Goal: Task Accomplishment & Management: Use online tool/utility

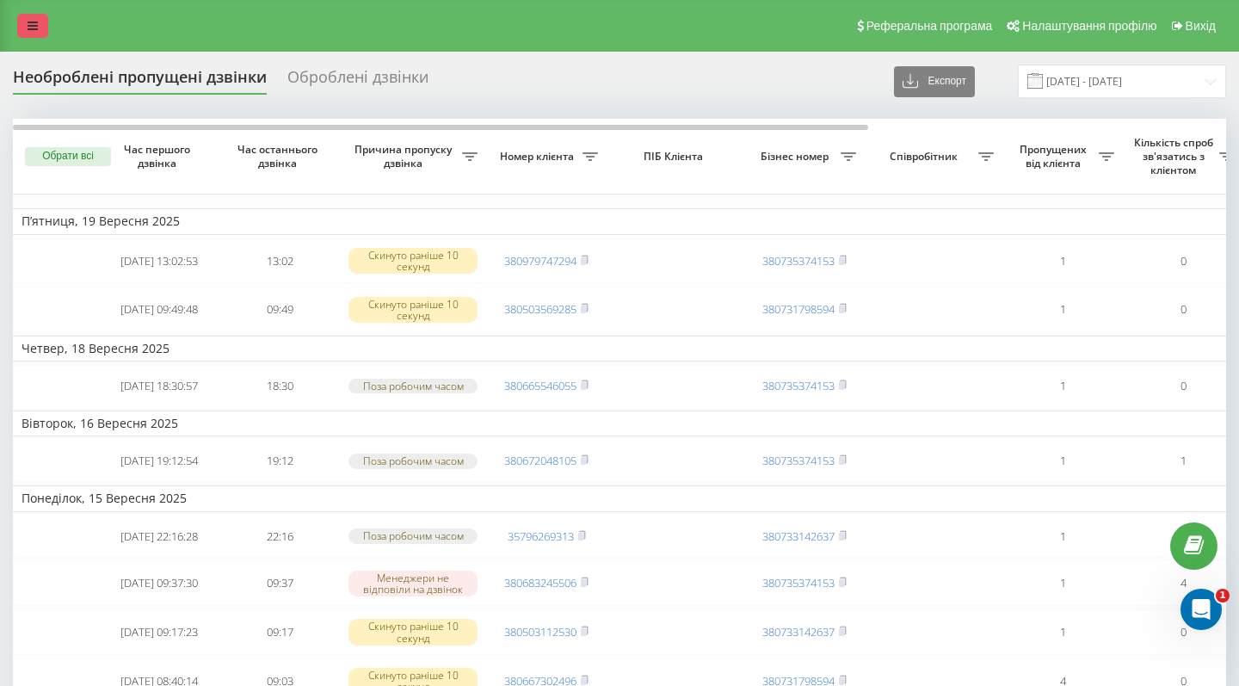
click at [45, 38] on link at bounding box center [32, 26] width 31 height 24
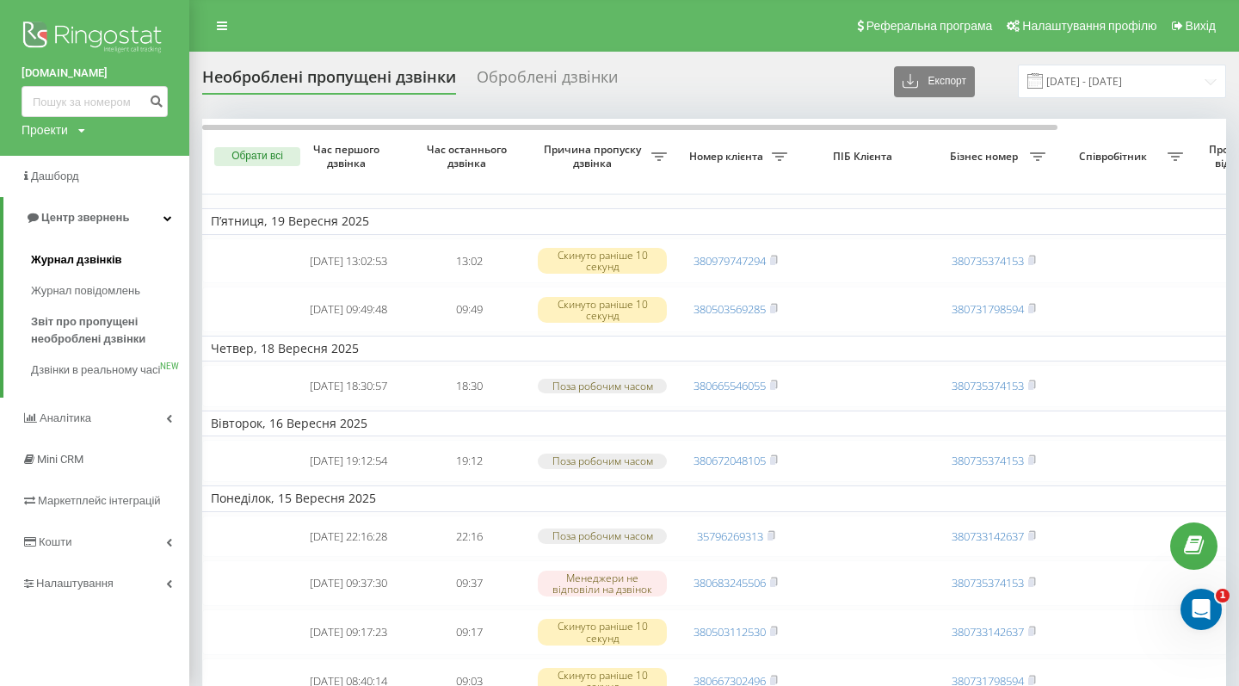
click at [89, 251] on span "Журнал дзвінків" at bounding box center [76, 259] width 91 height 17
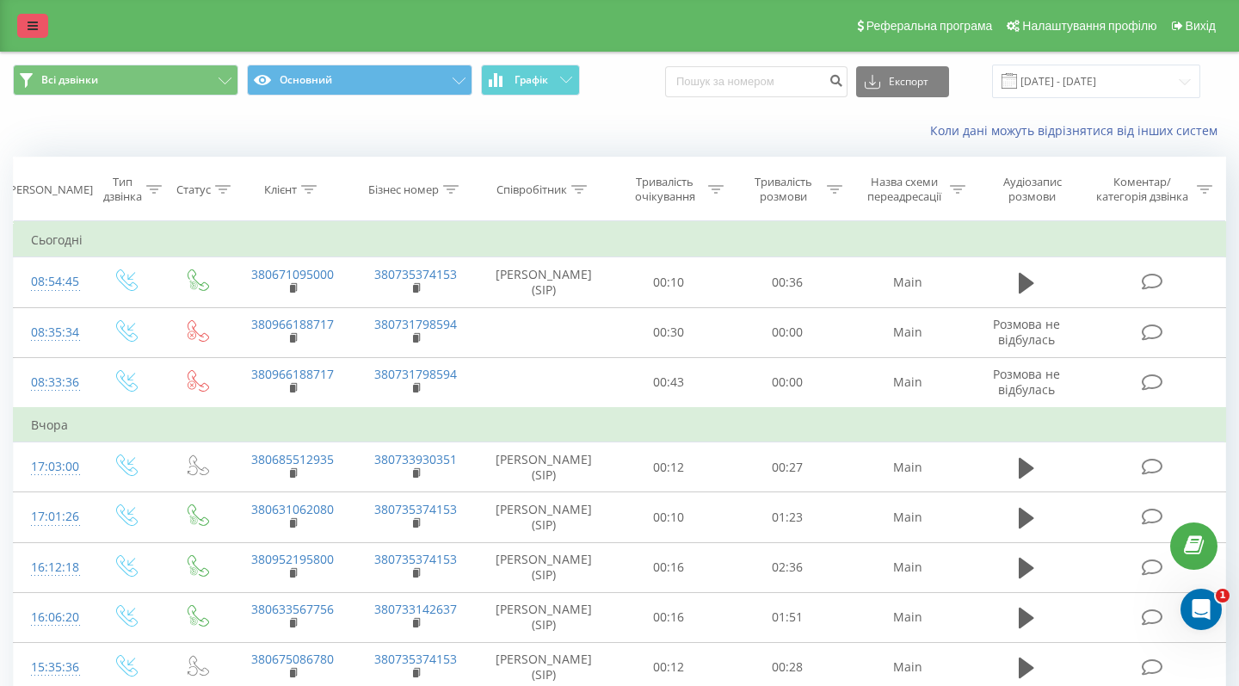
click at [34, 35] on link at bounding box center [32, 26] width 31 height 24
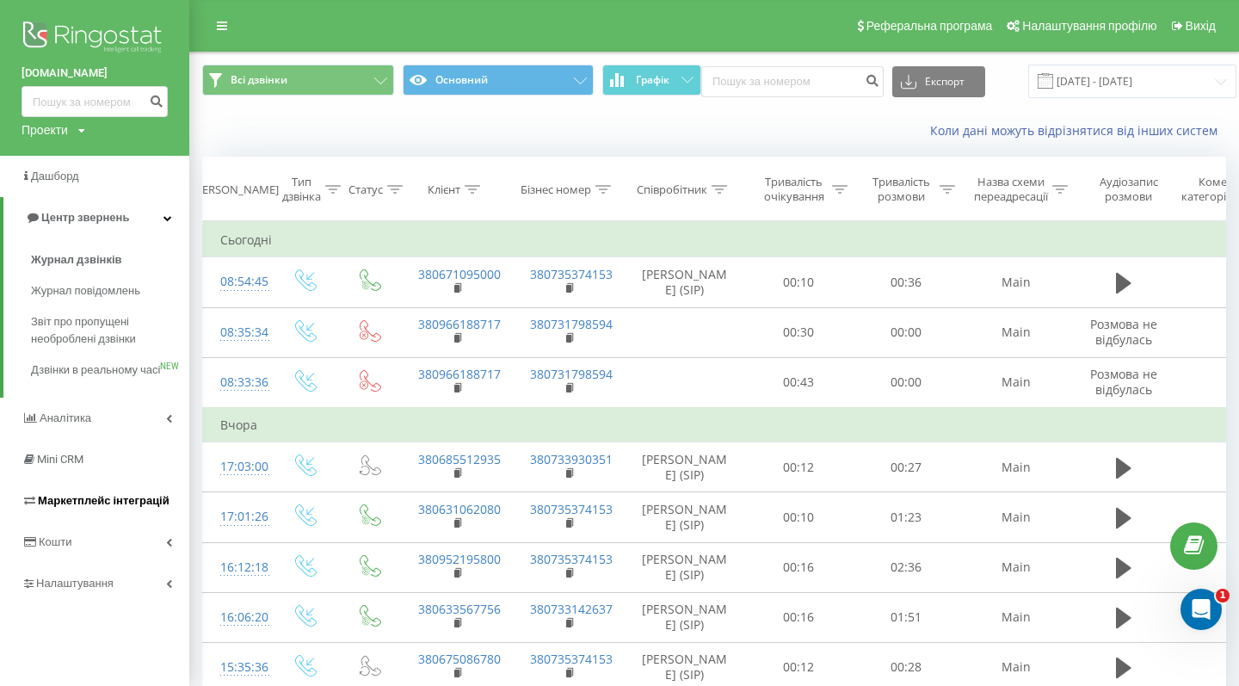
click at [81, 506] on span "Маркетплейс інтеграцій" at bounding box center [104, 500] width 132 height 13
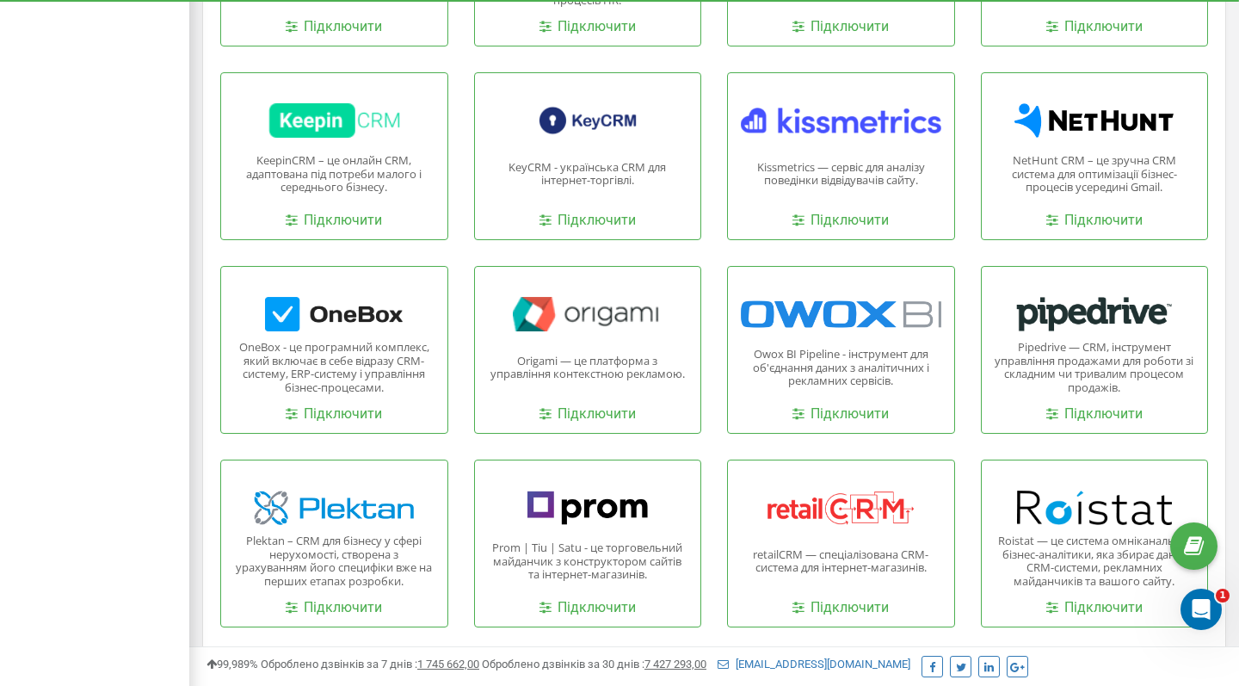
scroll to position [1735, 0]
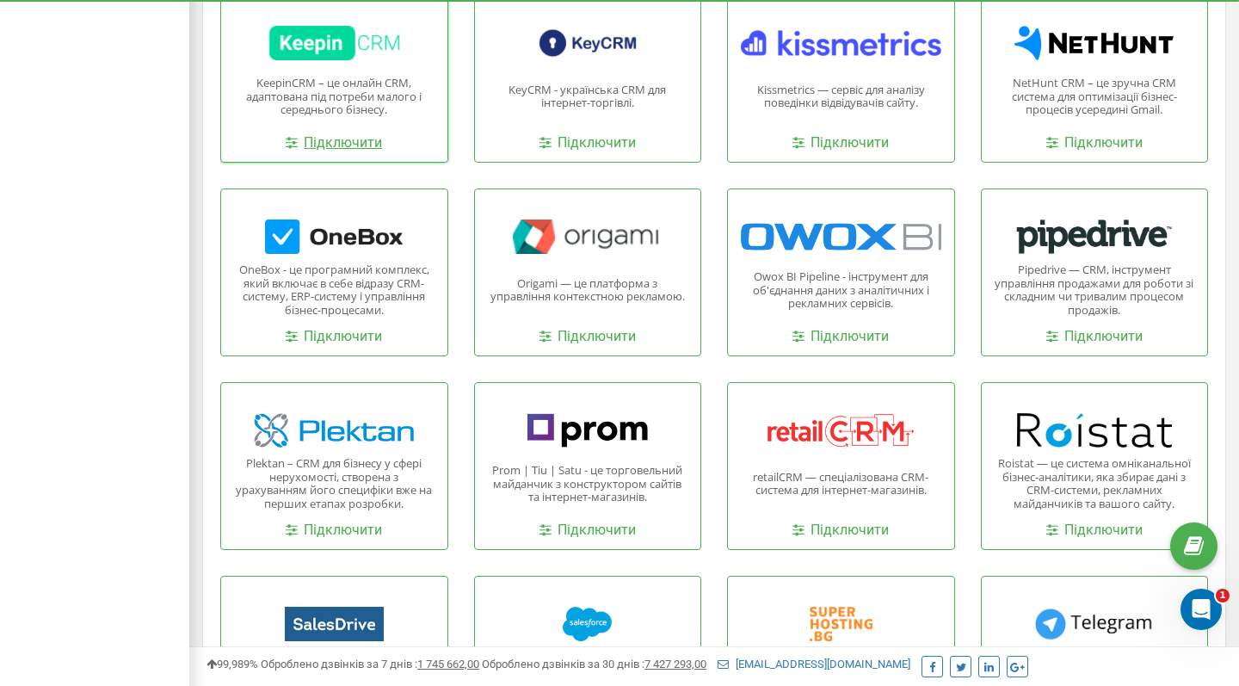
click at [325, 139] on link "Підключити" at bounding box center [334, 143] width 96 height 20
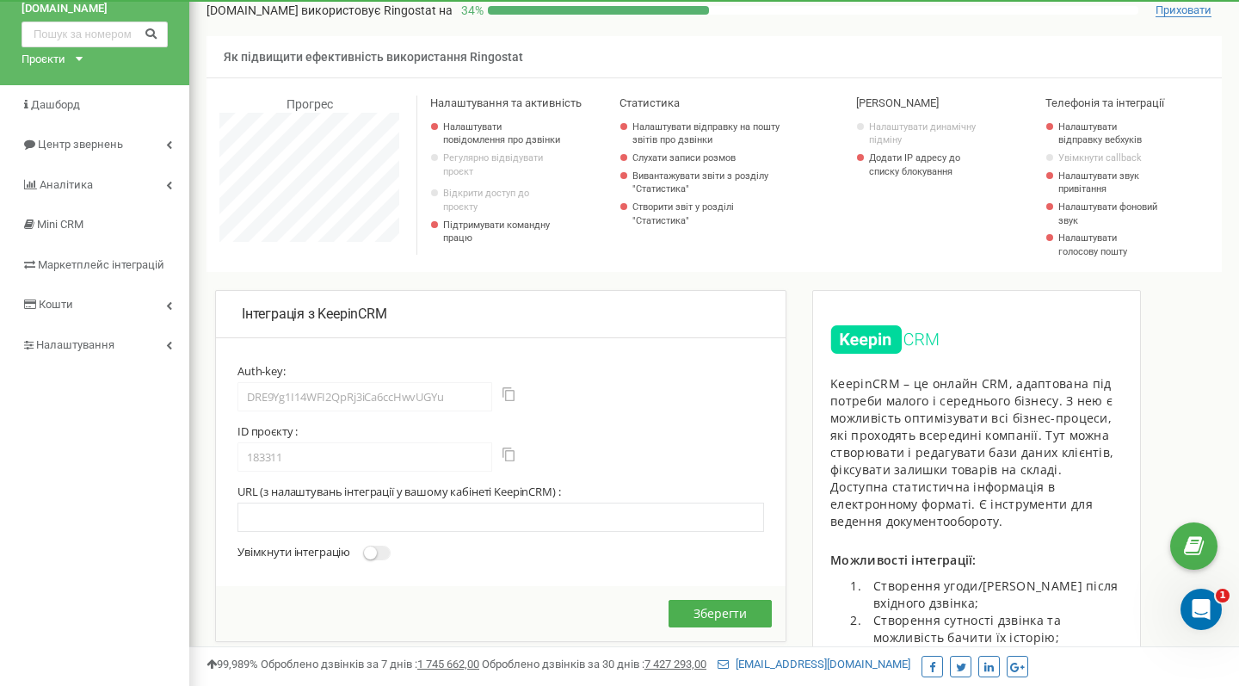
scroll to position [78, 0]
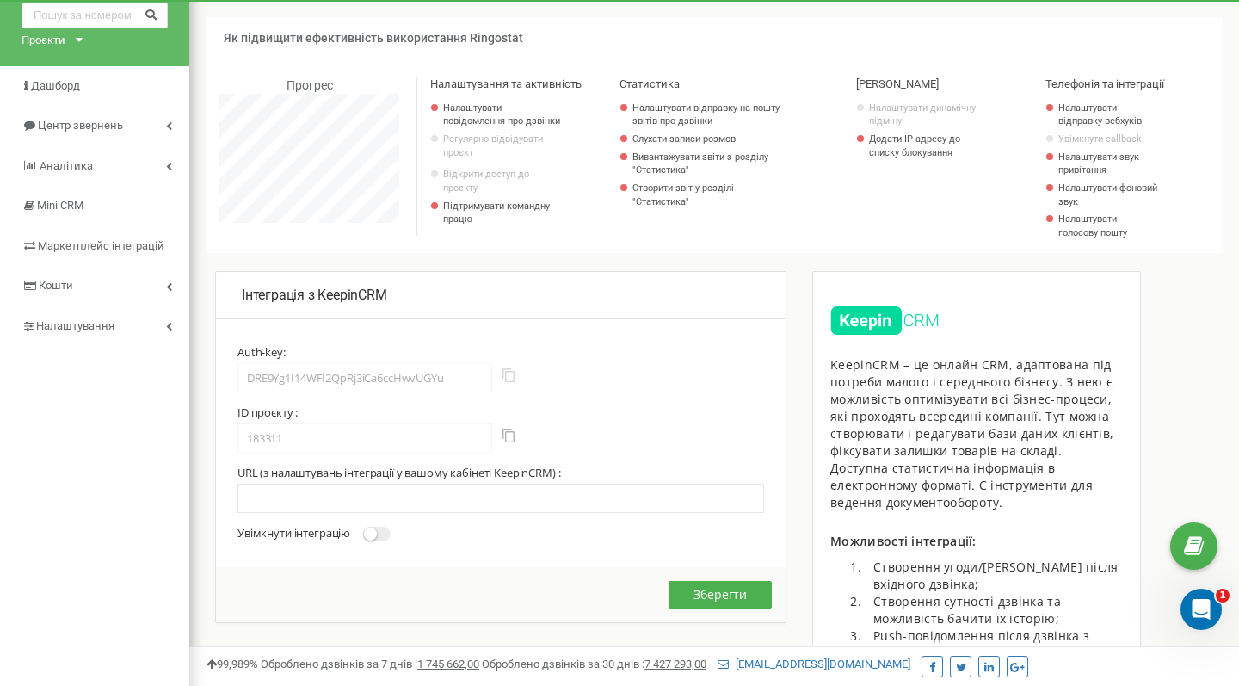
click at [508, 372] on button "button" at bounding box center [509, 375] width 12 height 14
click at [513, 437] on span at bounding box center [507, 438] width 31 height 18
click at [512, 433] on button "button" at bounding box center [509, 436] width 12 height 14
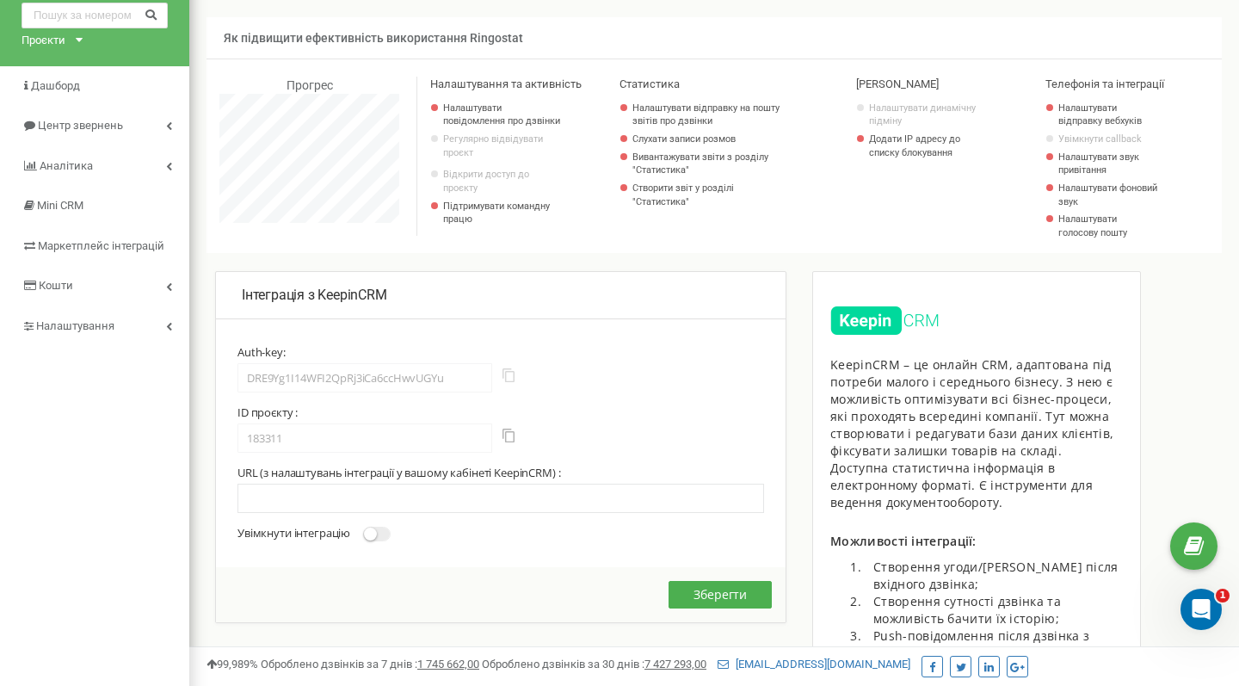
click at [504, 369] on button "button" at bounding box center [509, 375] width 12 height 14
click at [509, 429] on button "button" at bounding box center [509, 436] width 12 height 14
click at [284, 491] on input "text" at bounding box center [501, 498] width 527 height 29
paste input "[URL][DOMAIN_NAME]"
type input "[URL][DOMAIN_NAME]"
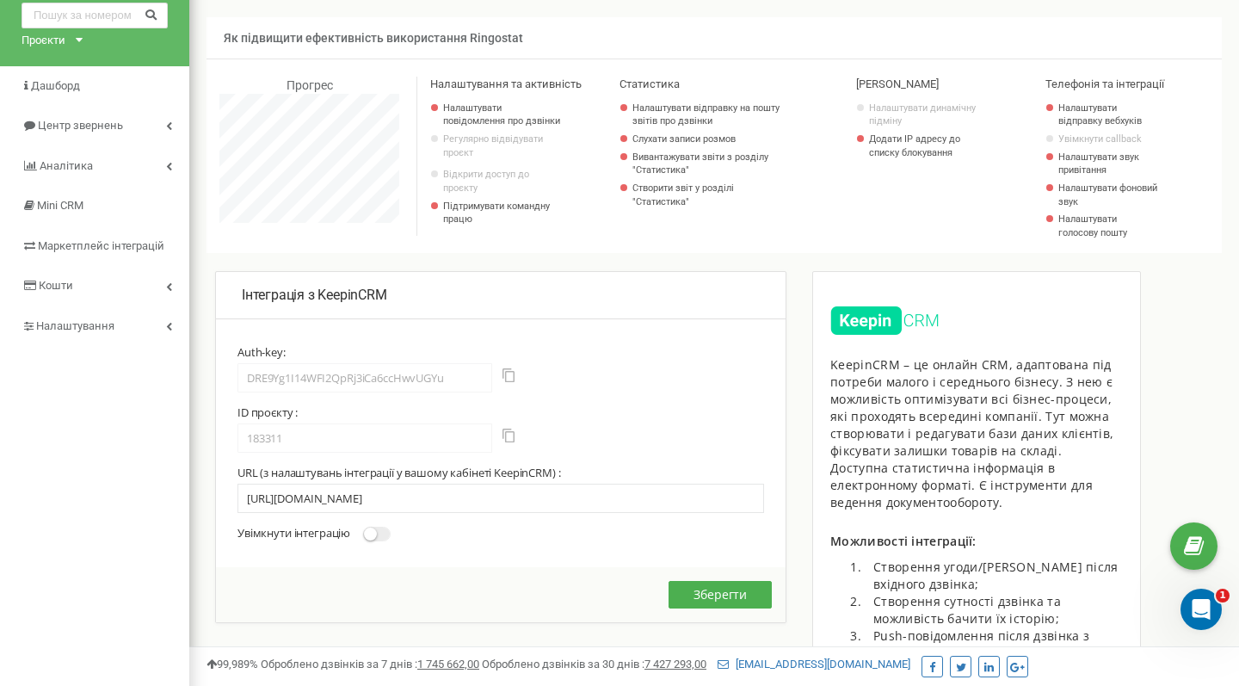
click at [337, 599] on div "Зберегти" at bounding box center [501, 594] width 570 height 55
click at [385, 527] on span at bounding box center [377, 534] width 28 height 15
click at [0, 0] on input "Увімкнути інтеграцію" at bounding box center [0, 0] width 0 height 0
click at [698, 590] on button "Зберегти" at bounding box center [720, 595] width 103 height 28
click at [749, 581] on button "Зберегти" at bounding box center [720, 595] width 103 height 28
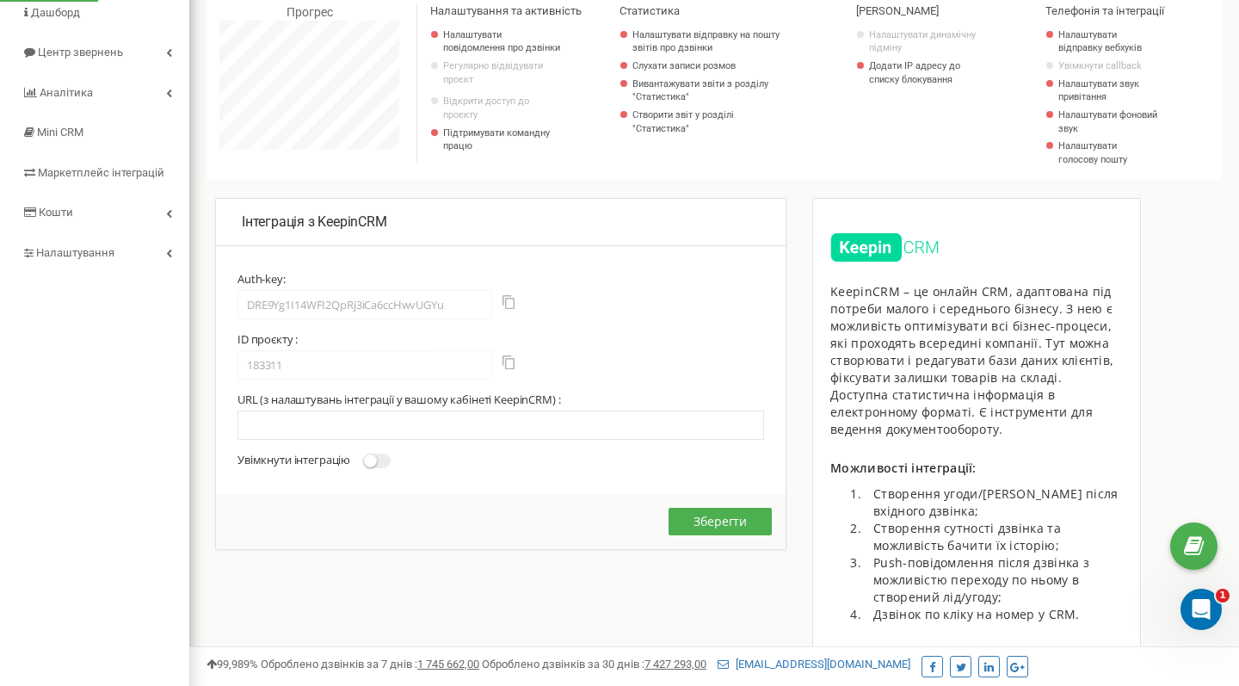
scroll to position [123, 0]
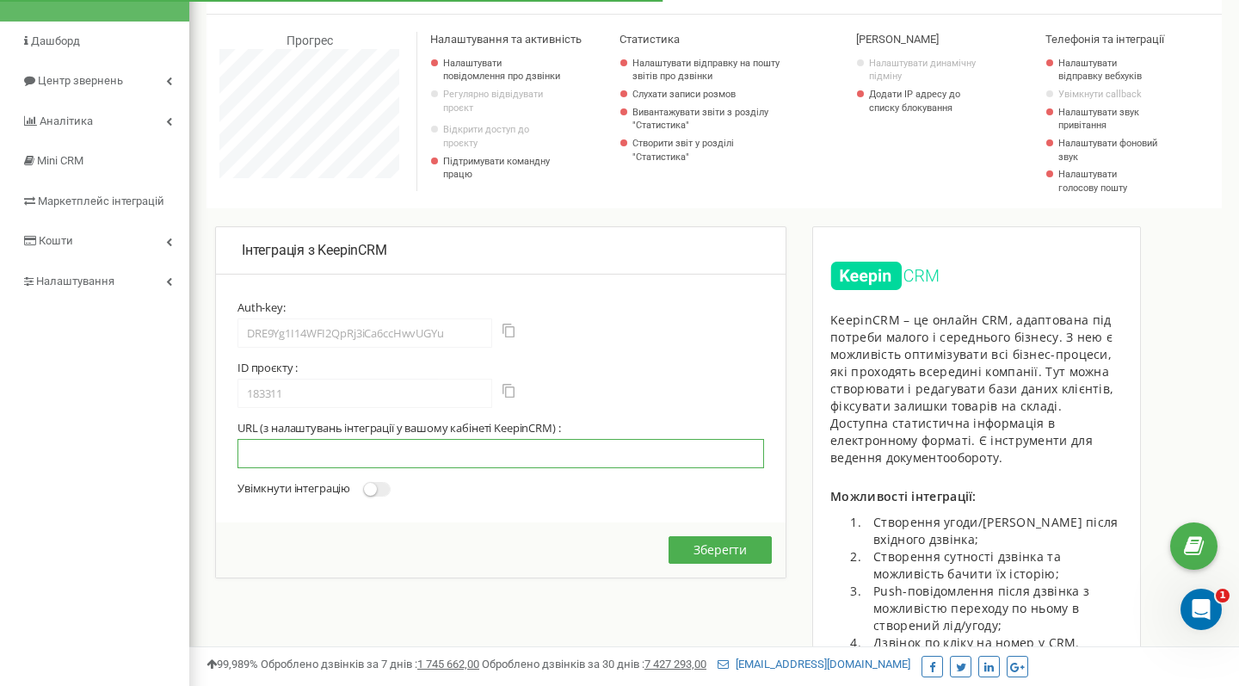
click at [389, 452] on input "text" at bounding box center [501, 453] width 527 height 29
paste input "[URL][DOMAIN_NAME]"
type input "[URL][DOMAIN_NAME]"
click at [368, 481] on label "Увімкнути інтеграцію" at bounding box center [314, 488] width 153 height 15
click at [0, 0] on input "Увімкнути інтеграцію" at bounding box center [0, 0] width 0 height 0
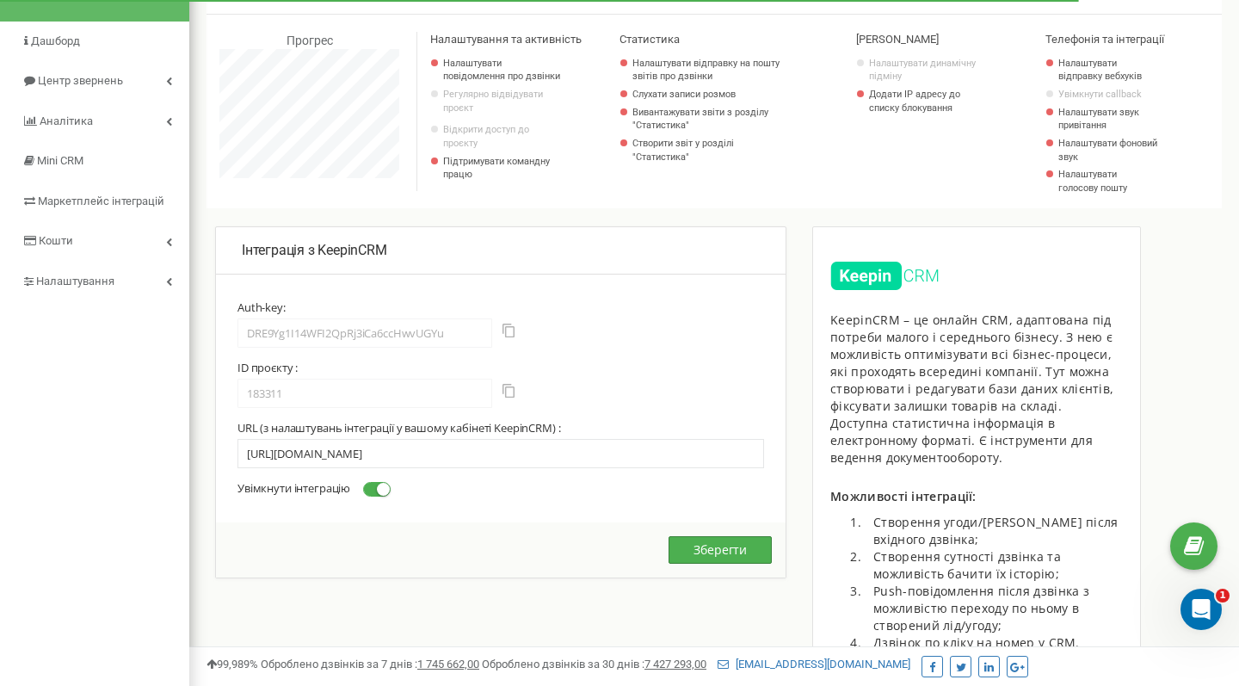
click at [710, 536] on button "Зберегти" at bounding box center [720, 550] width 103 height 28
click at [389, 483] on small at bounding box center [383, 489] width 13 height 13
click at [0, 0] on input "Увімкнути інтеграцію" at bounding box center [0, 0] width 0 height 0
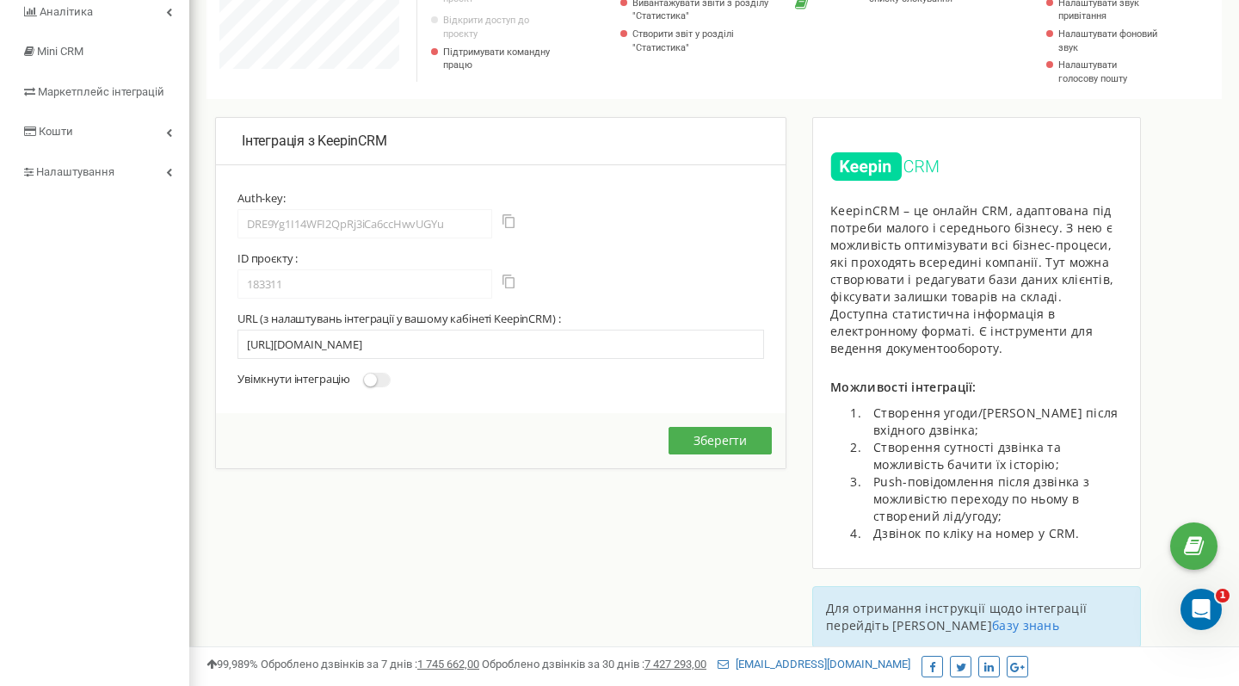
scroll to position [238, 0]
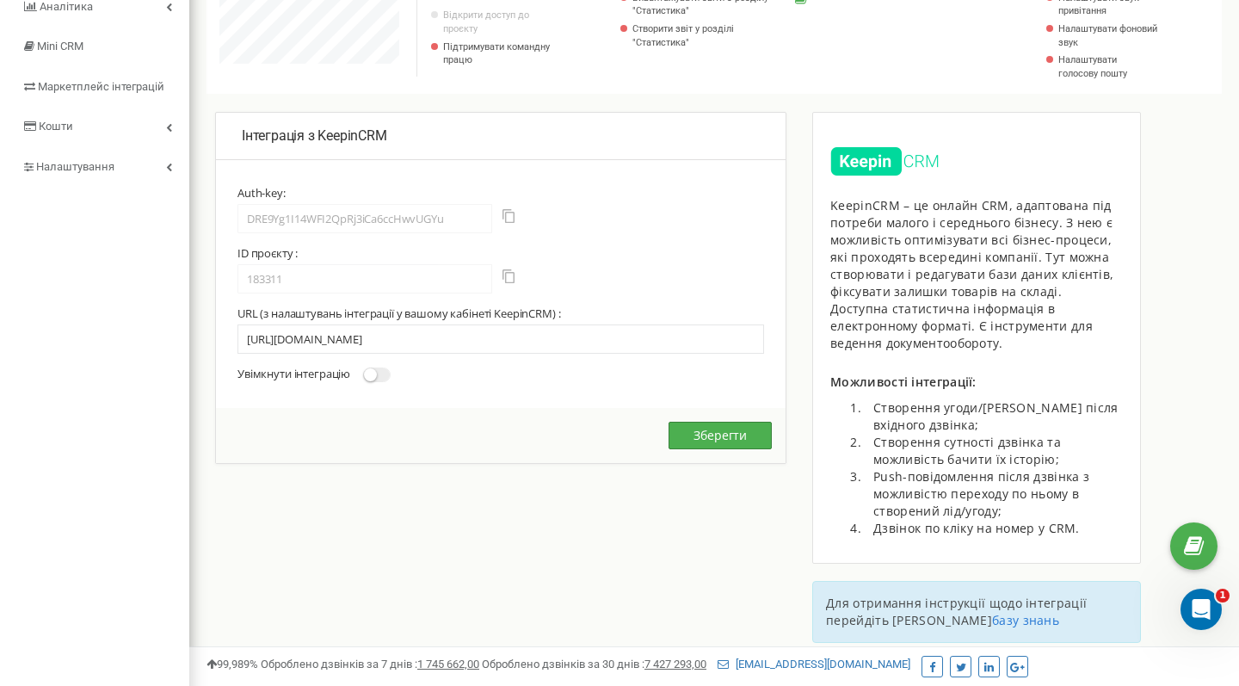
click at [723, 430] on button "Зберегти" at bounding box center [720, 436] width 103 height 28
